Goal: Task Accomplishment & Management: Use online tool/utility

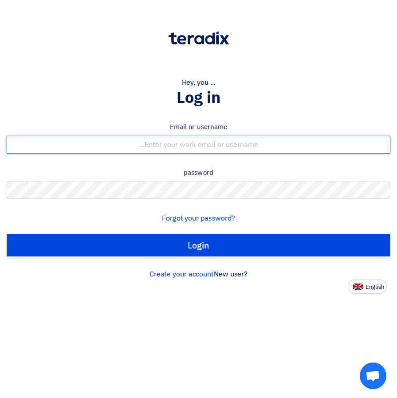
click at [206, 142] on input "text" at bounding box center [199, 145] width 384 height 18
type input "presales@ustarabia.com"
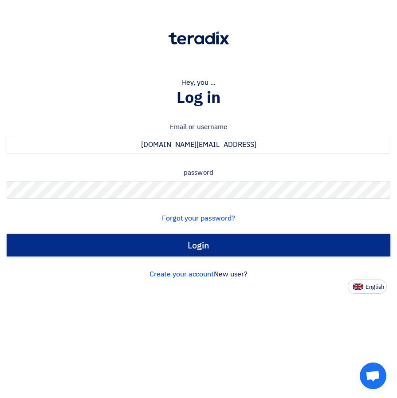
click at [212, 247] on input "Login" at bounding box center [199, 245] width 384 height 22
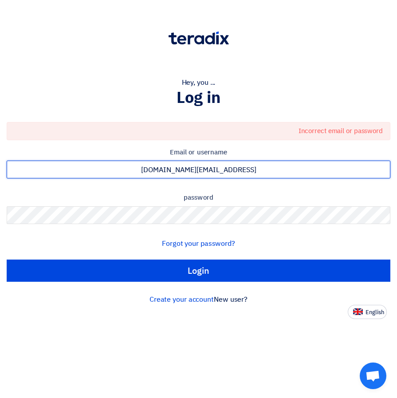
click at [253, 167] on input "presales@ustarabia.com" at bounding box center [199, 170] width 384 height 18
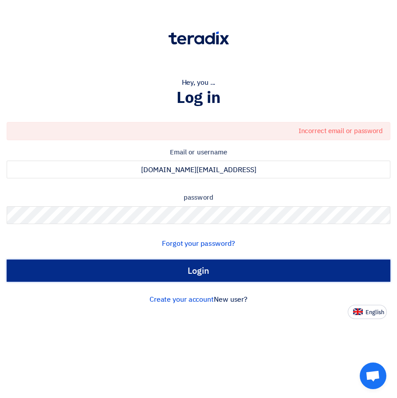
click at [228, 273] on input "Login" at bounding box center [199, 271] width 384 height 22
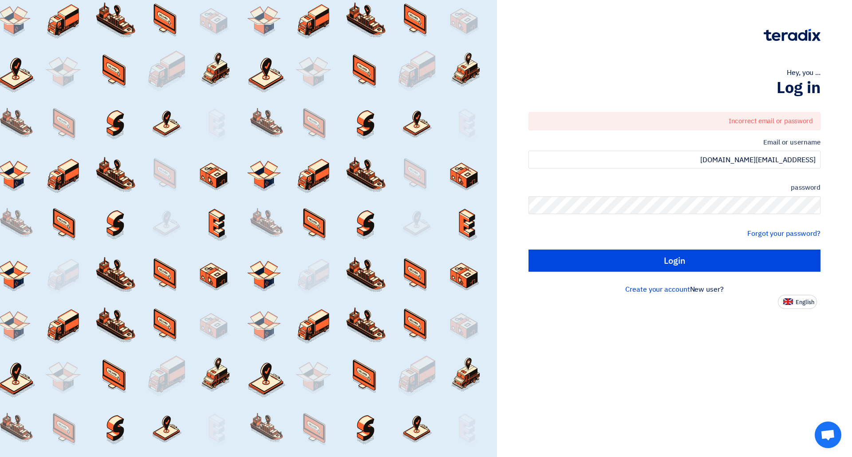
click at [397, 205] on div "Hey, you ... Log in Incorrect email or password Email or username presales@usta…" at bounding box center [675, 154] width 342 height 309
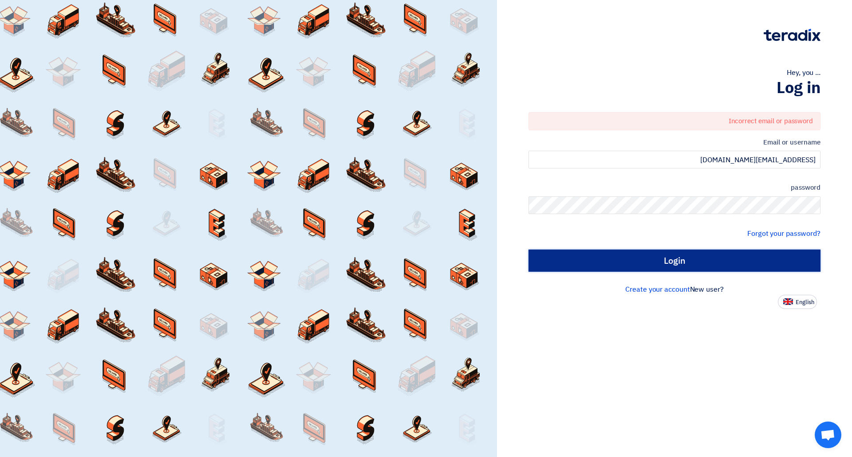
click at [397, 267] on input "Login" at bounding box center [674, 261] width 292 height 22
type input "Sign in"
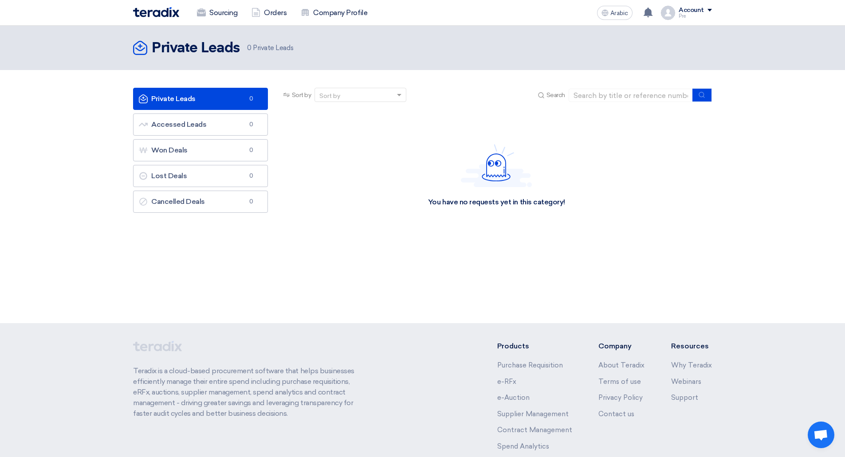
click at [221, 103] on link "Private Leads Private Leads 0" at bounding box center [200, 99] width 135 height 22
click at [200, 123] on font "Accessed Leads" at bounding box center [178, 124] width 55 height 8
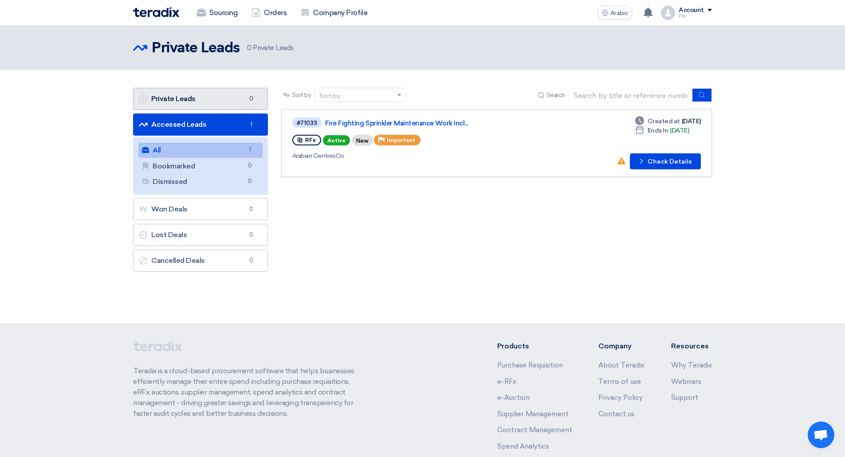
click at [204, 97] on link "Private Leads Private Leads 0" at bounding box center [200, 99] width 135 height 22
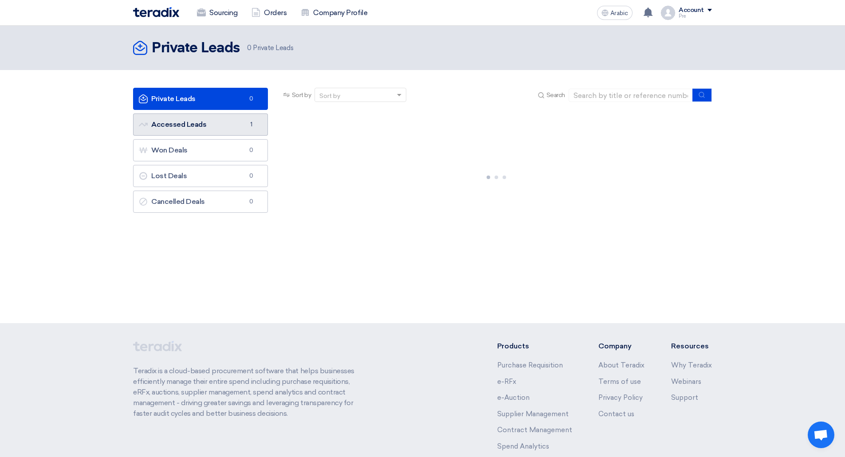
click at [195, 125] on font "Accessed Leads" at bounding box center [178, 124] width 55 height 8
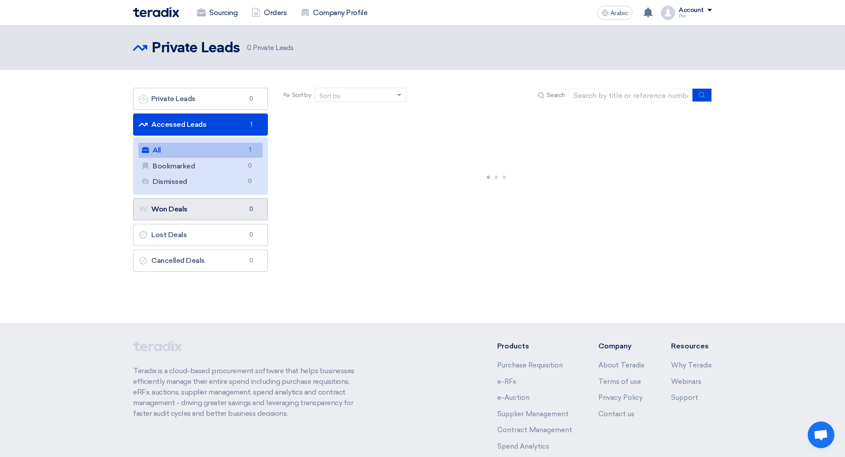
click at [184, 205] on font "Won Deals" at bounding box center [169, 209] width 36 height 8
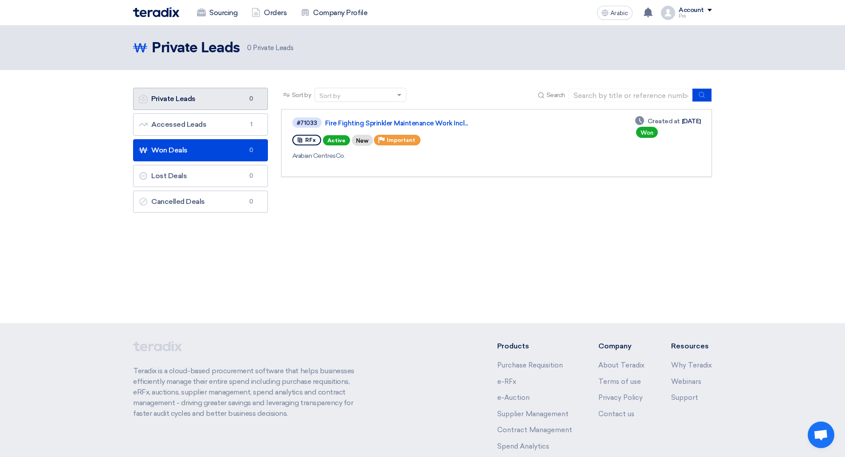
click at [197, 108] on link "Private Leads Private Leads 0" at bounding box center [200, 99] width 135 height 22
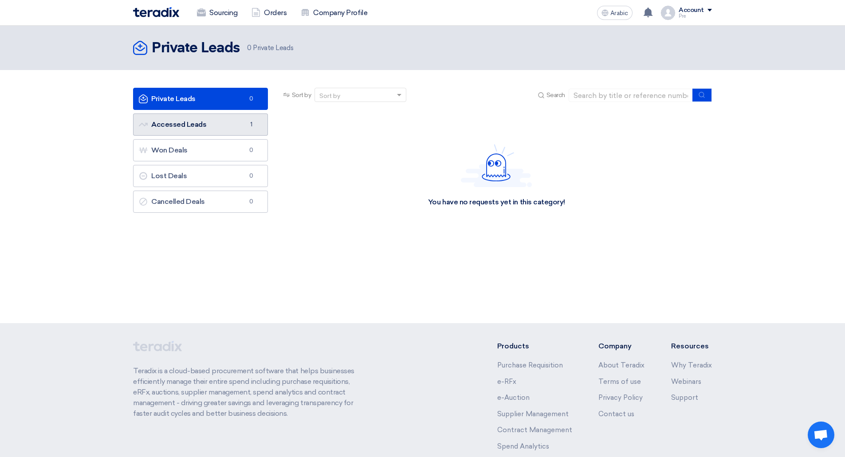
drag, startPoint x: 197, startPoint y: 108, endPoint x: 193, endPoint y: 123, distance: 15.7
click at [193, 123] on font "Accessed Leads" at bounding box center [178, 124] width 55 height 8
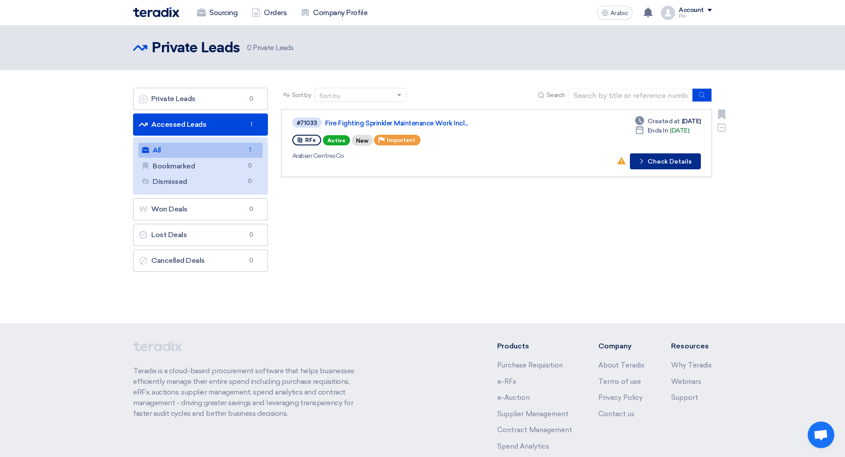
click at [397, 161] on font "Check Details" at bounding box center [670, 162] width 44 height 8
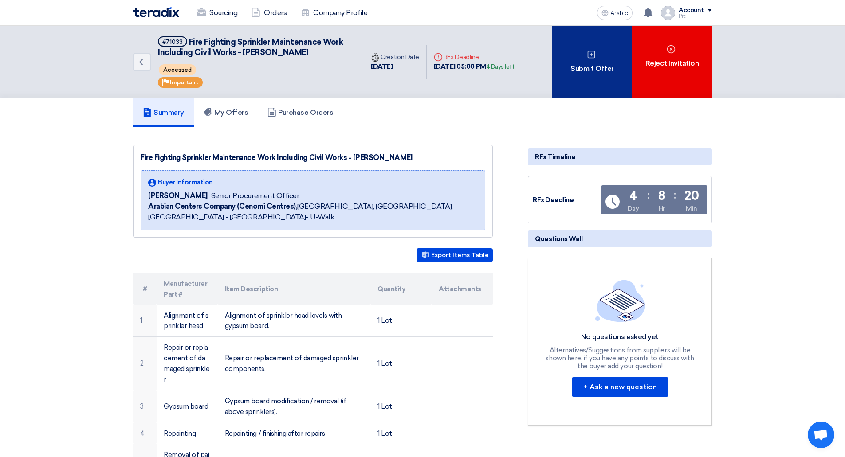
click at [397, 54] on icon at bounding box center [591, 54] width 9 height 9
